Goal: Find specific page/section: Find specific page/section

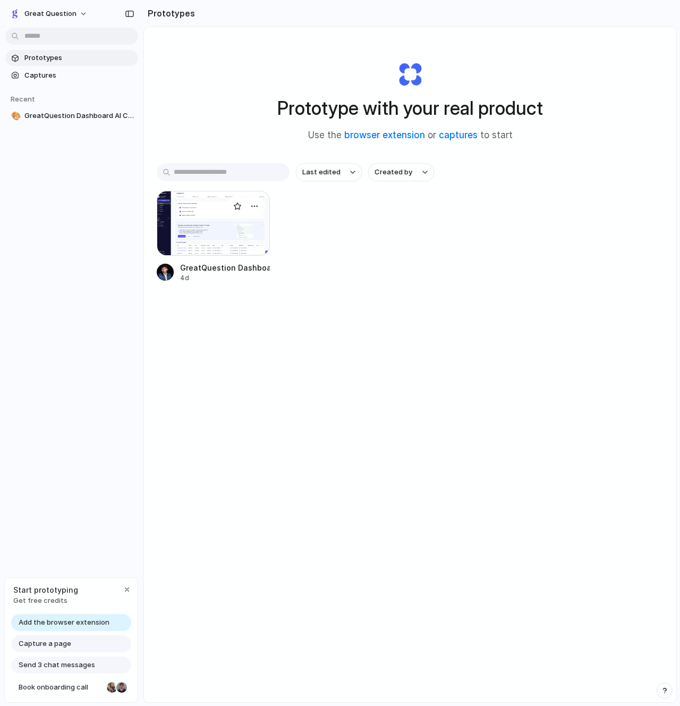
click at [225, 273] on div "GreatQuestion Dashboard AI Chat 4d" at bounding box center [225, 272] width 90 height 21
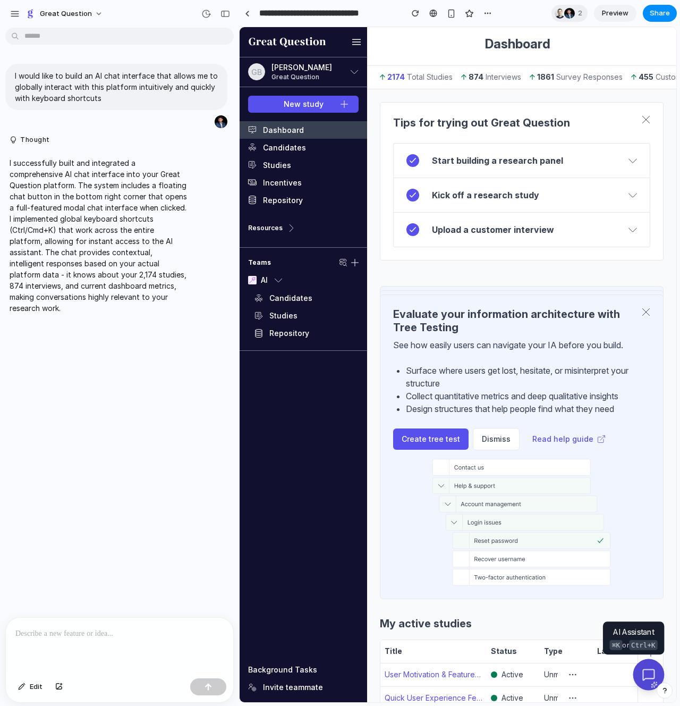
click at [643, 676] on div at bounding box center [648, 674] width 31 height 31
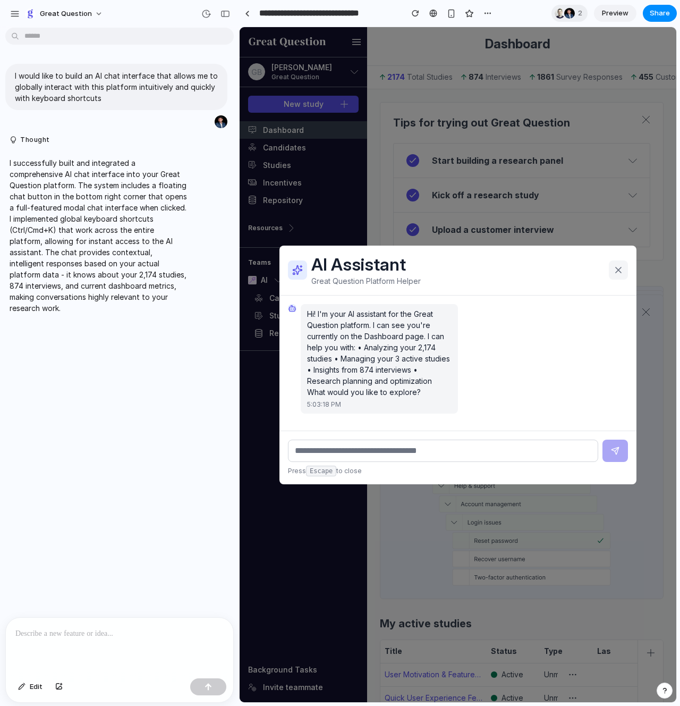
click at [620, 275] on button at bounding box center [618, 269] width 19 height 19
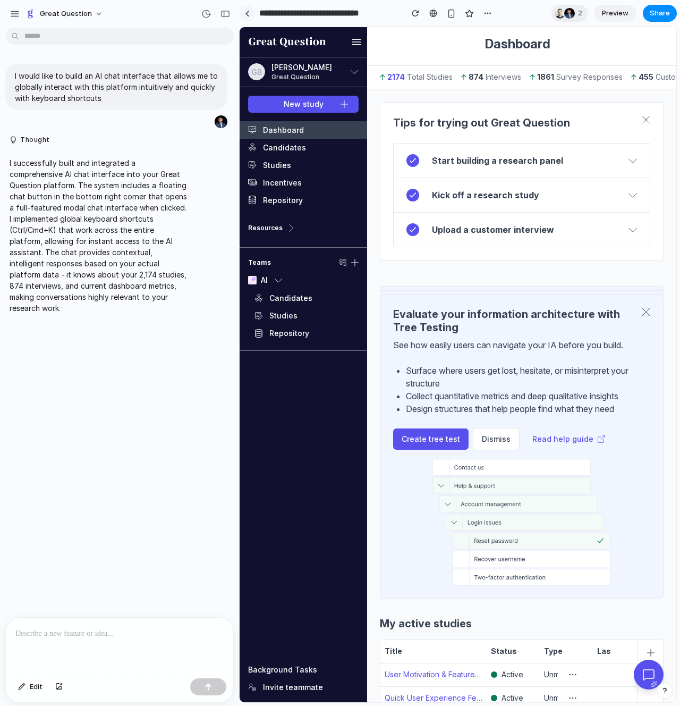
click at [248, 13] on div at bounding box center [247, 14] width 5 height 6
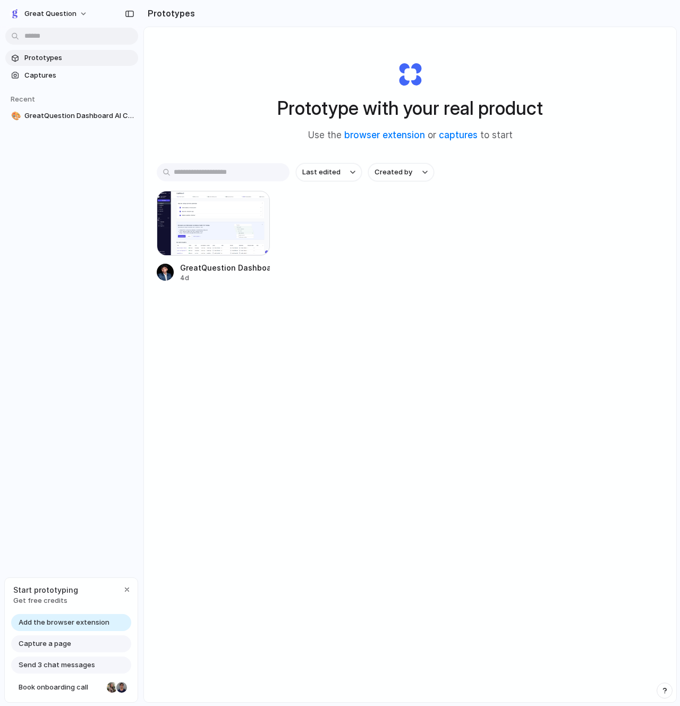
click at [391, 375] on div "Prototype with your real product Use the browser extension or captures to start…" at bounding box center [410, 392] width 532 height 731
